Goal: Entertainment & Leisure: Consume media (video, audio)

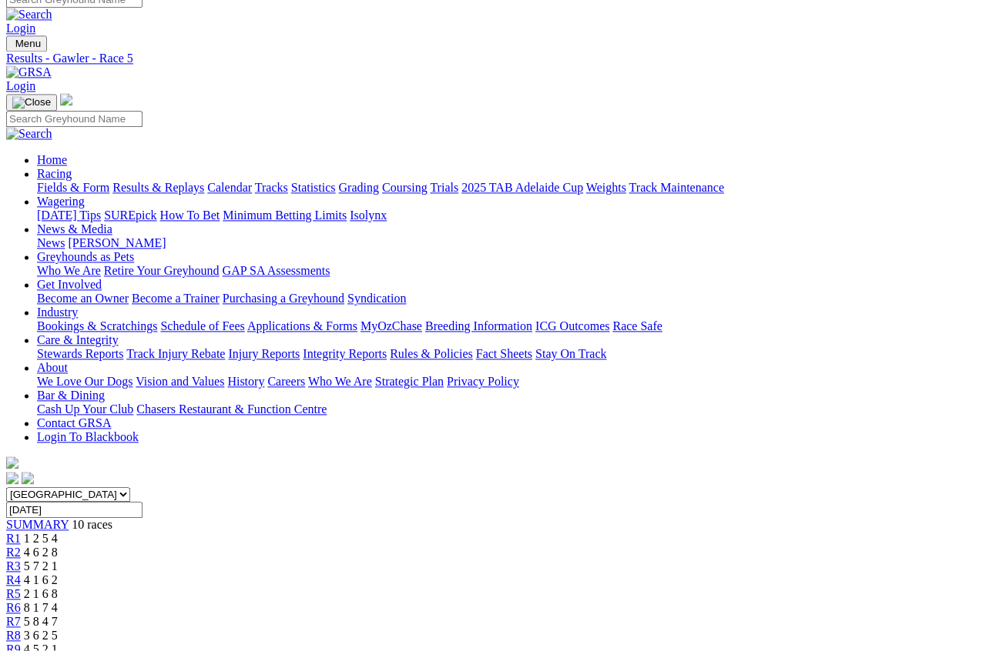
scroll to position [14, 0]
click at [204, 182] on link "Results & Replays" at bounding box center [158, 188] width 92 height 13
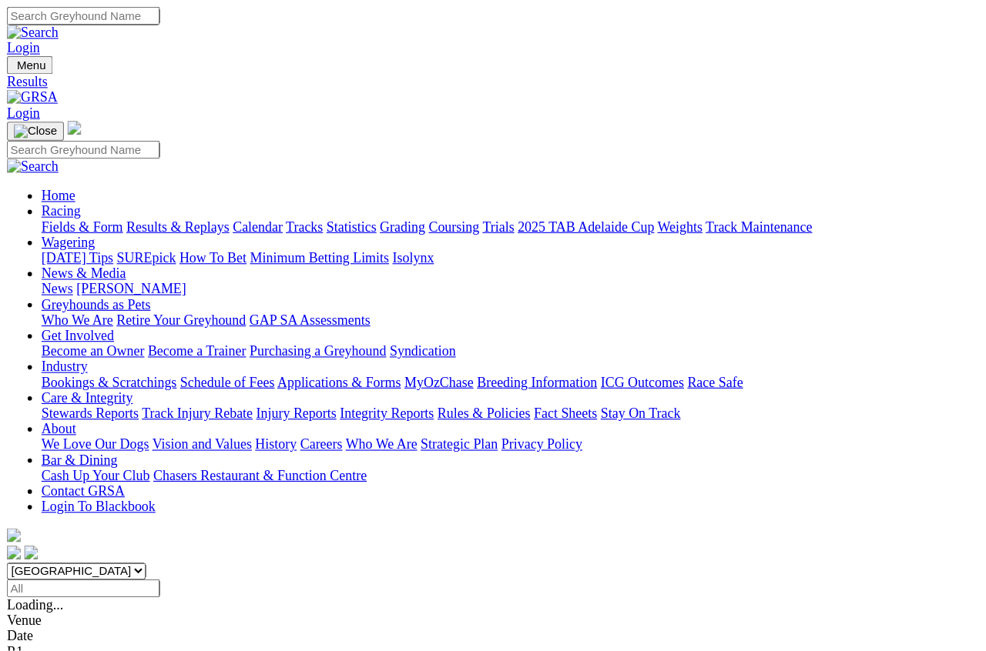
scroll to position [9, 0]
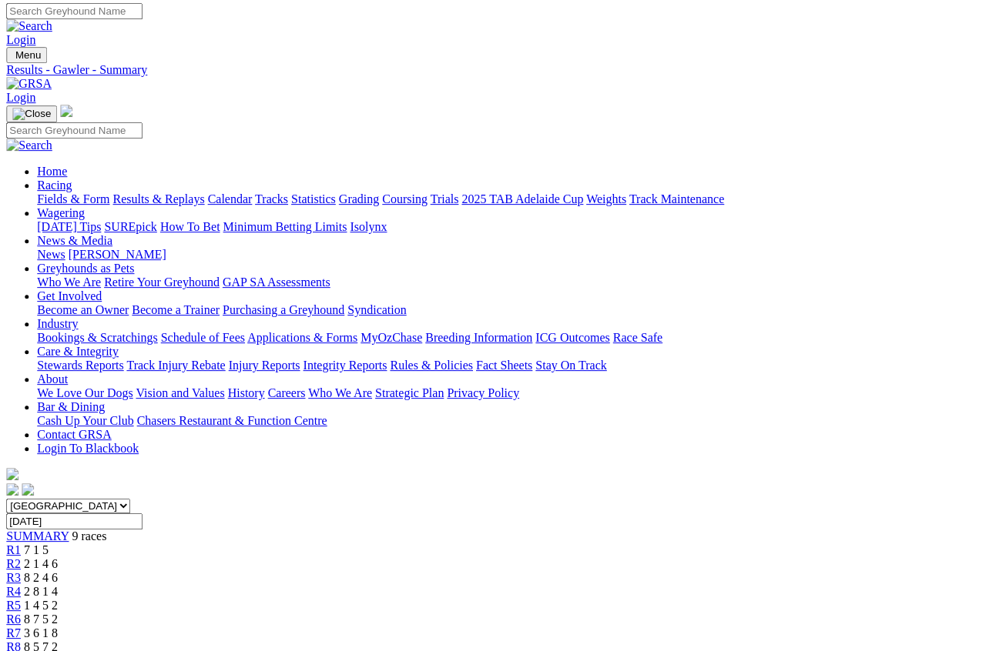
scroll to position [3, 6]
click at [203, 192] on link "Results & Replays" at bounding box center [158, 198] width 92 height 13
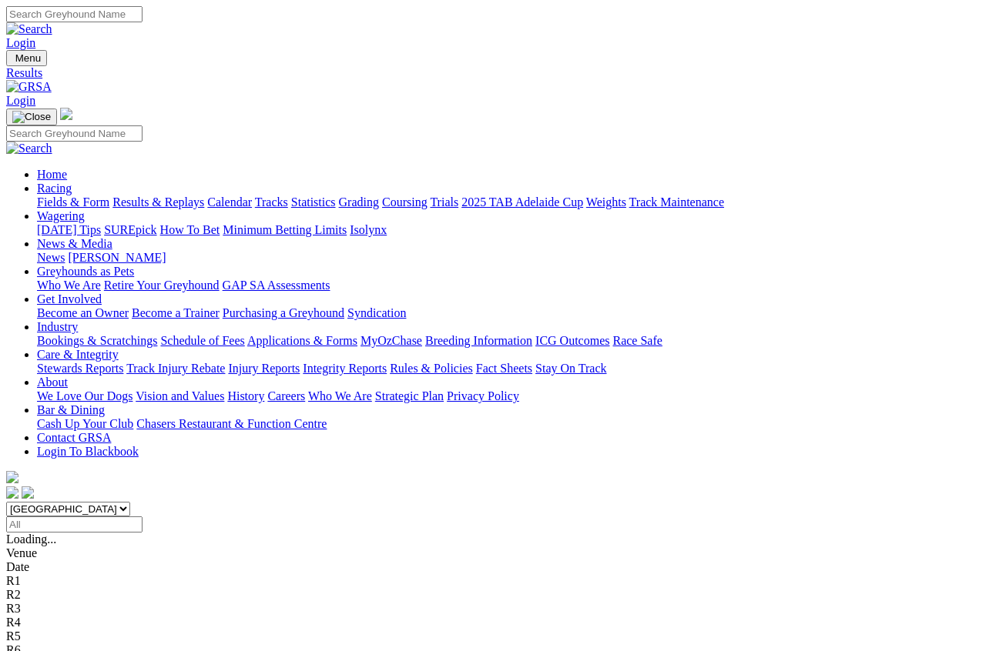
scroll to position [9, 0]
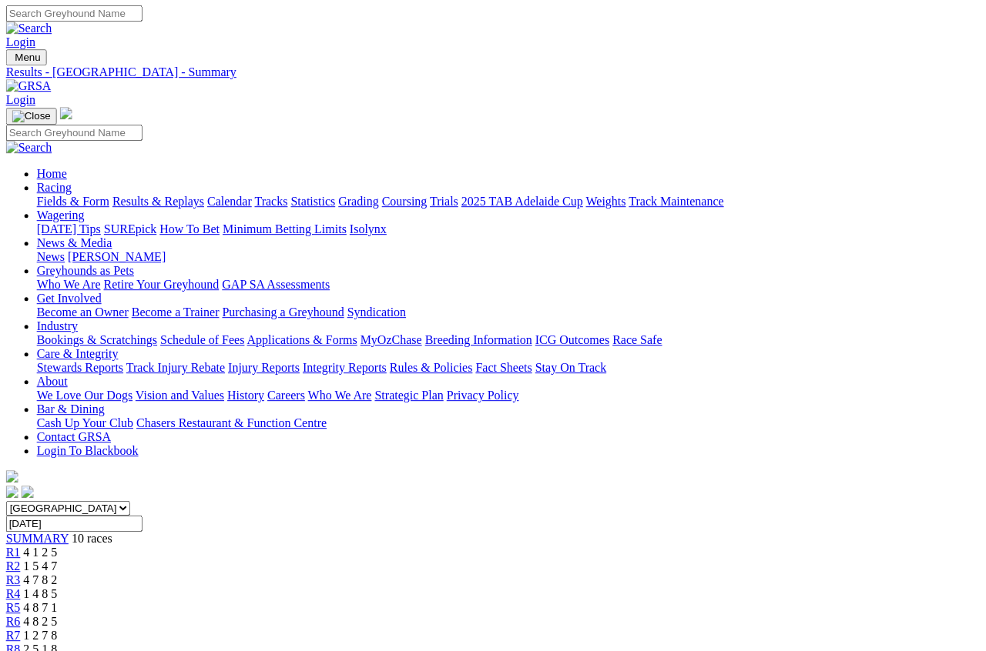
scroll to position [0, 95]
click at [21, 616] on link "R6" at bounding box center [13, 622] width 15 height 13
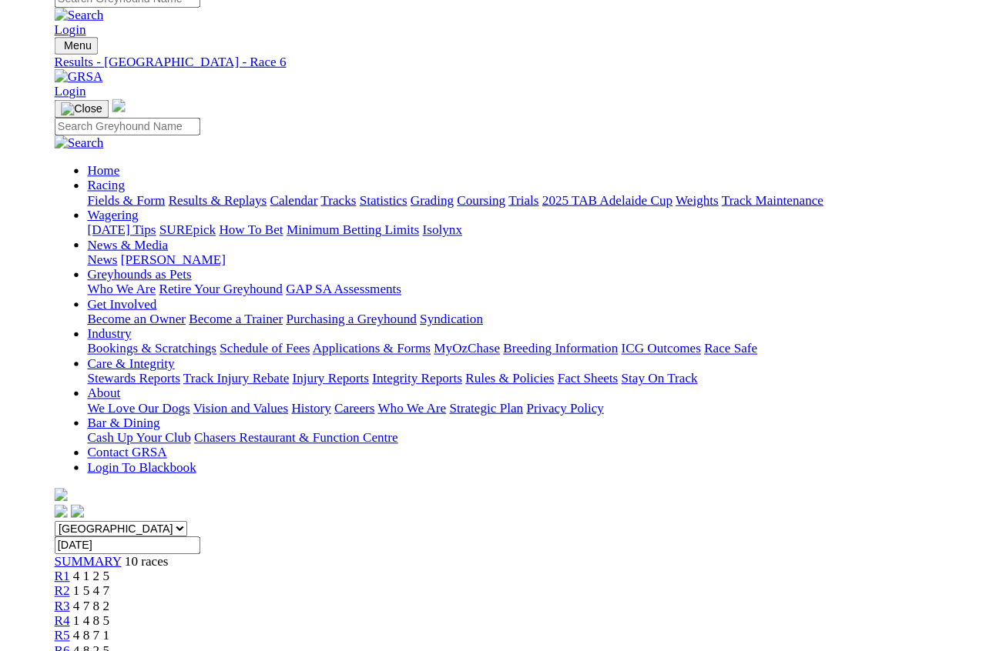
scroll to position [22, 0]
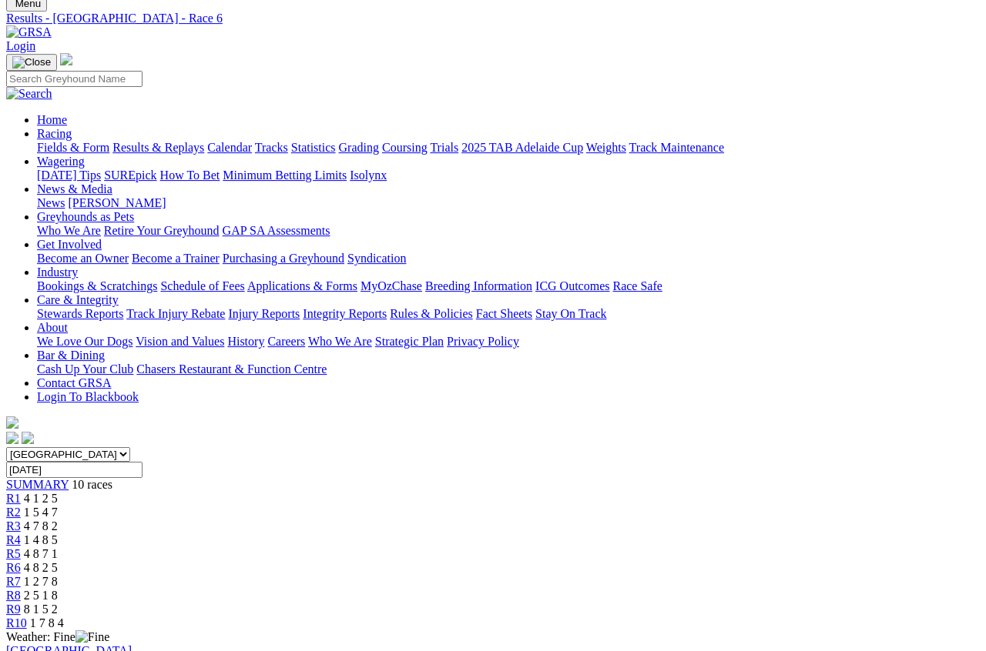
scroll to position [0, 0]
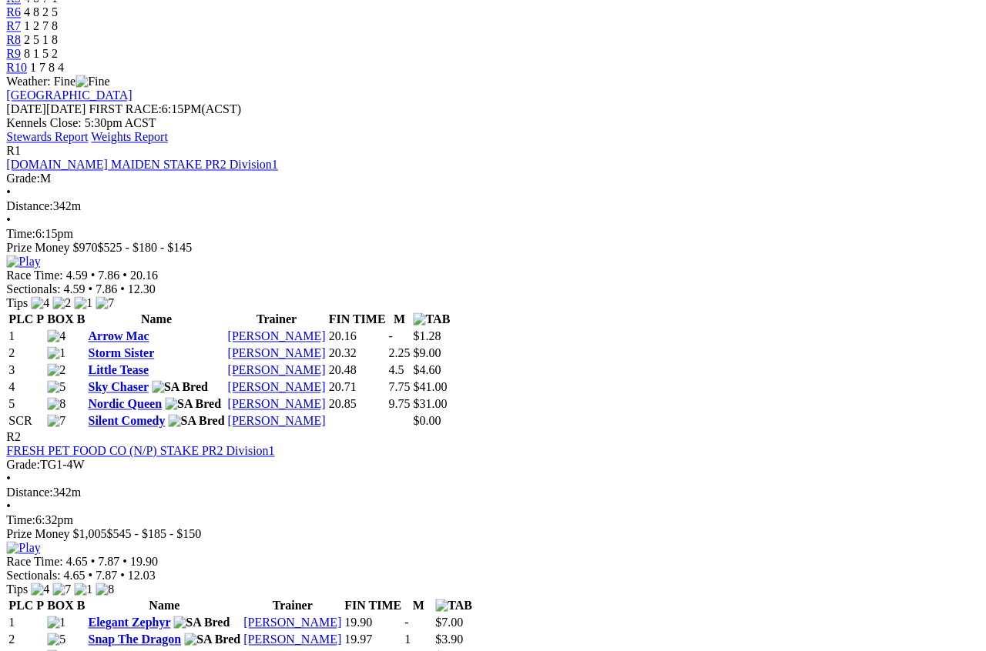
scroll to position [697, 190]
